Goal: Find specific page/section

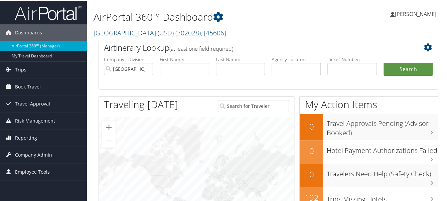
click at [16, 138] on span "Reporting" at bounding box center [26, 137] width 22 height 17
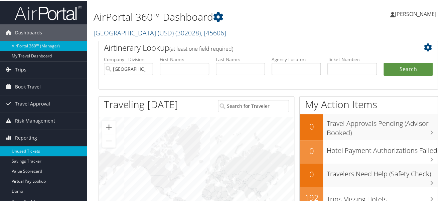
click at [36, 150] on link "Unused Tickets" at bounding box center [43, 151] width 87 height 10
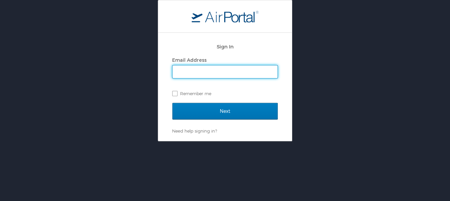
type input "[EMAIL_ADDRESS][DOMAIN_NAME]"
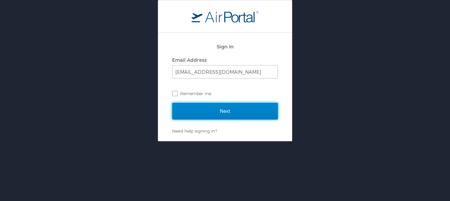
click at [212, 108] on input "Next" at bounding box center [225, 111] width 106 height 17
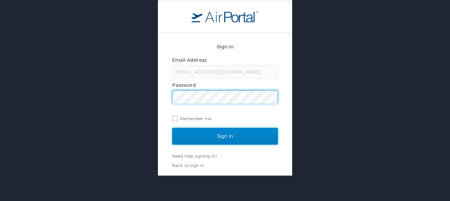
click at [208, 135] on input "Sign In" at bounding box center [225, 136] width 106 height 17
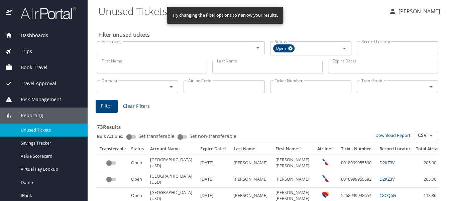
scroll to position [50, 0]
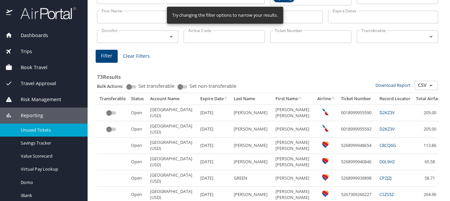
click at [198, 100] on th "Expire Date" at bounding box center [214, 98] width 33 height 11
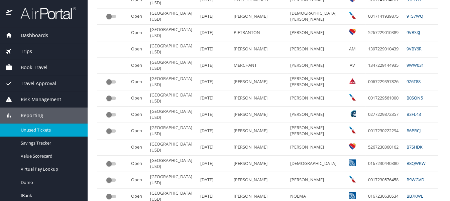
scroll to position [311, 0]
